Goal: Task Accomplishment & Management: Manage account settings

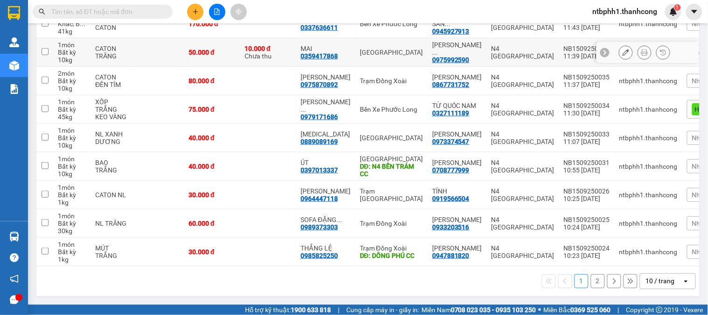
scroll to position [76, 0]
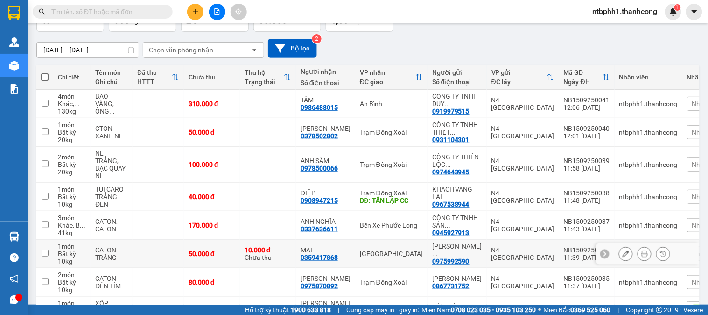
scroll to position [119, 0]
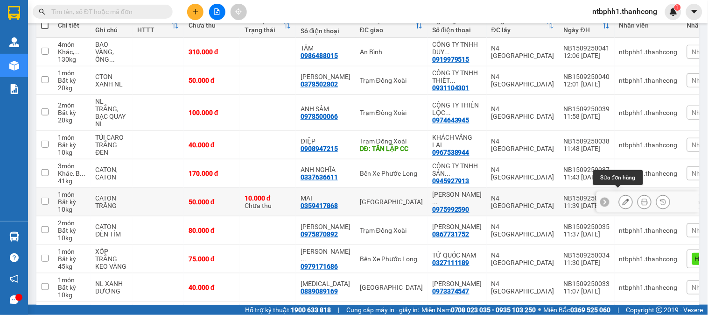
click at [623, 198] on icon at bounding box center [626, 201] width 7 height 7
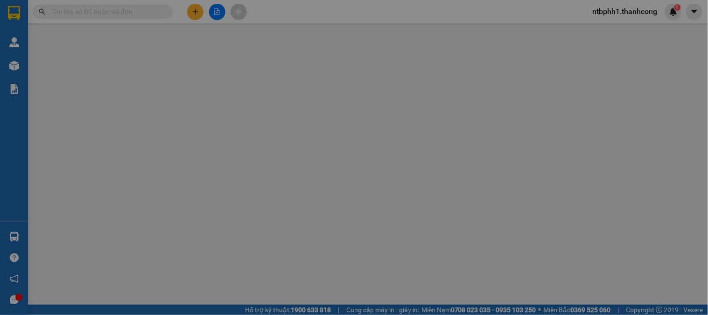
type input "0359417868"
type input "MAI"
type input "0975992590"
type input "[PERSON_NAME]"
type input "ẤP [GEOGRAPHIC_DATA], [GEOGRAPHIC_DATA], [GEOGRAPHIC_DATA], [GEOGRAPHIC_DATA]"
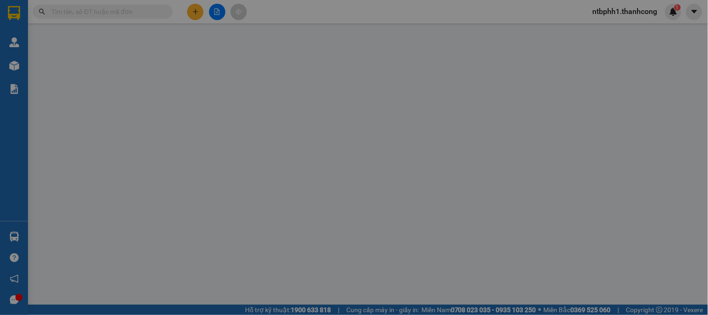
type input "50.000"
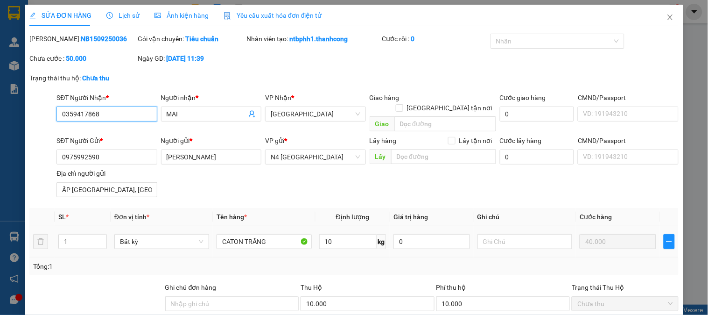
scroll to position [52, 0]
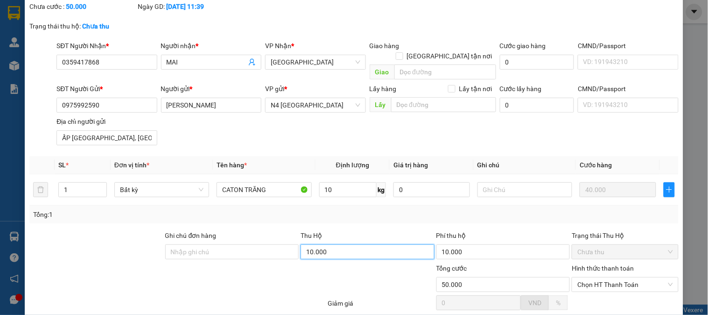
type input "0"
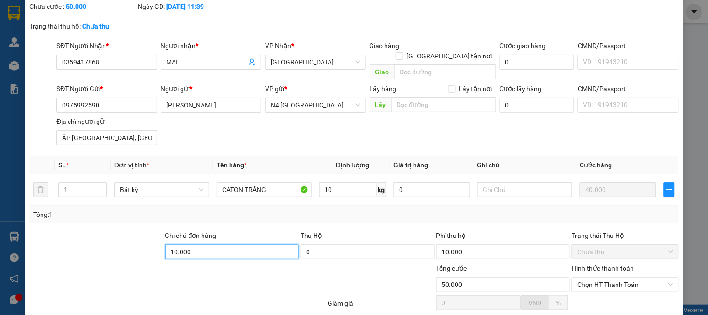
type input "10.000"
click at [264, 278] on div at bounding box center [272, 279] width 108 height 33
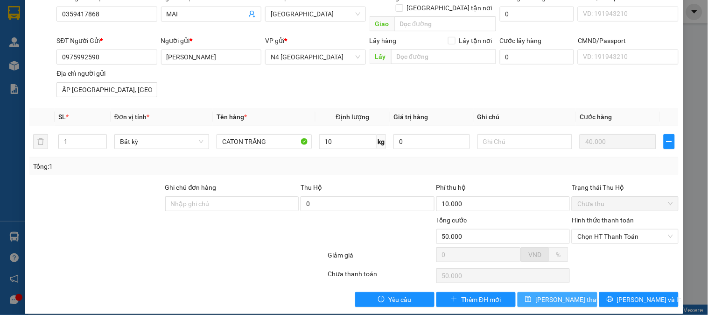
click at [537, 292] on button "[PERSON_NAME] thay đổi" at bounding box center [557, 299] width 79 height 15
